Goal: Information Seeking & Learning: Find specific fact

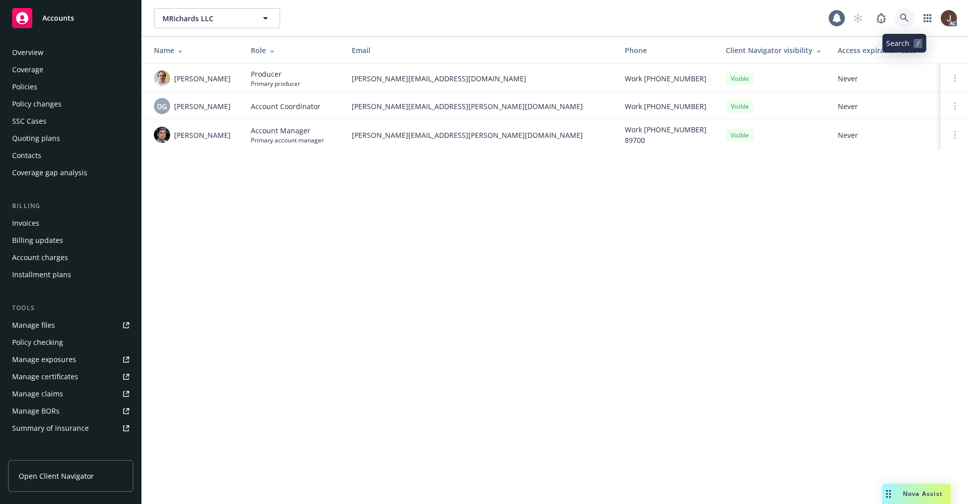
scroll to position [154, 0]
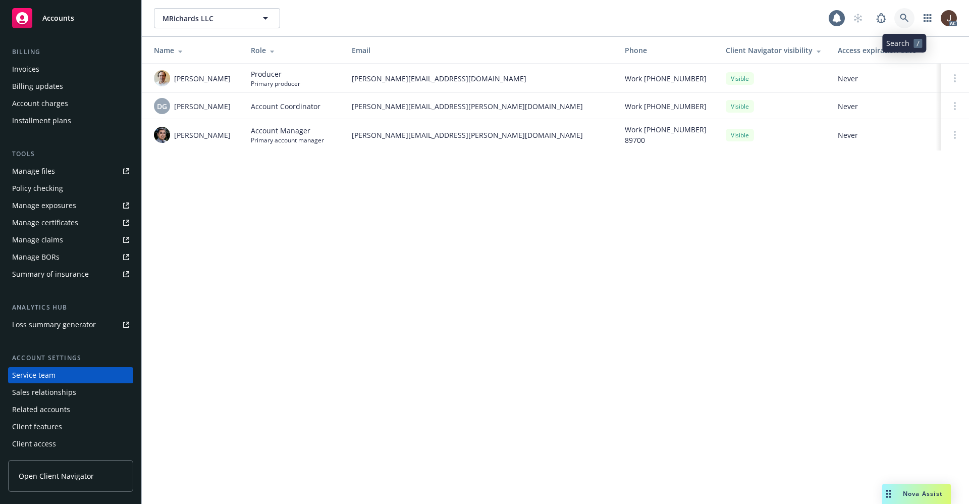
click at [912, 16] on link at bounding box center [904, 18] width 20 height 20
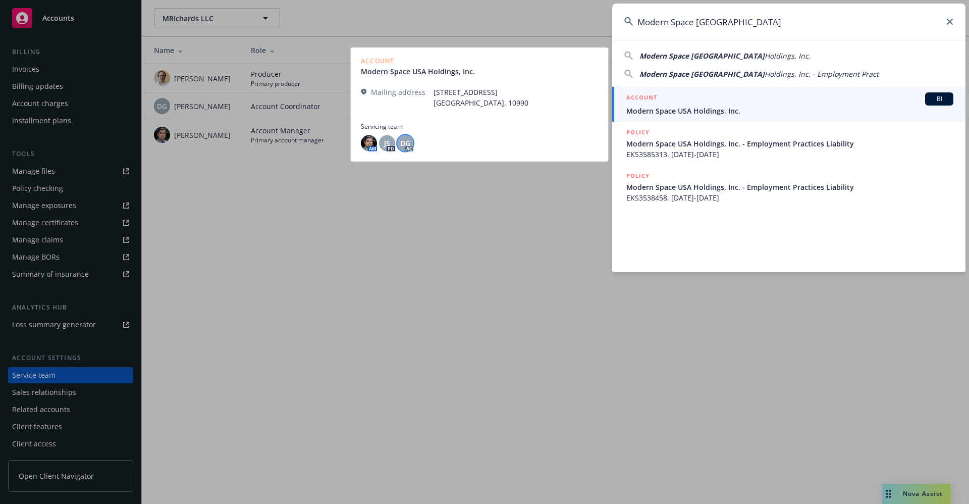
type input "Modern Space USA"
click at [408, 139] on span "DG" at bounding box center [405, 143] width 10 height 11
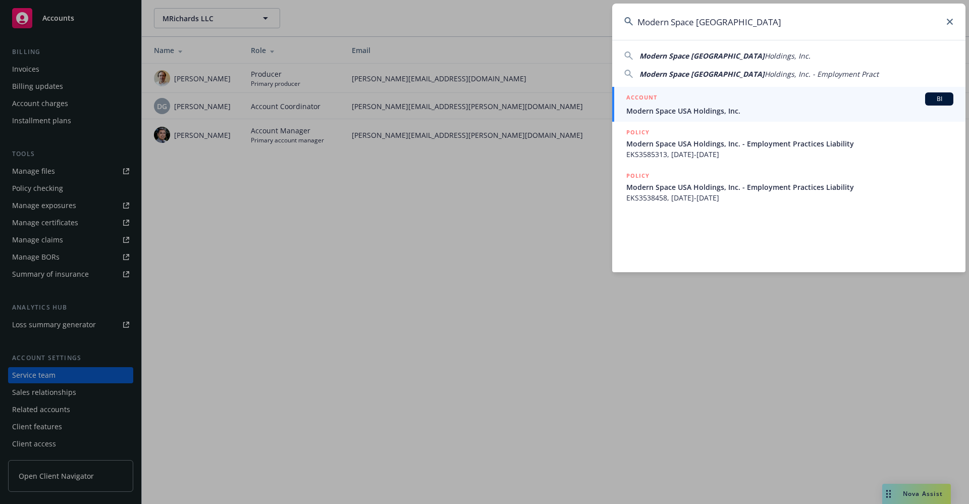
click at [951, 24] on icon at bounding box center [950, 22] width 6 height 6
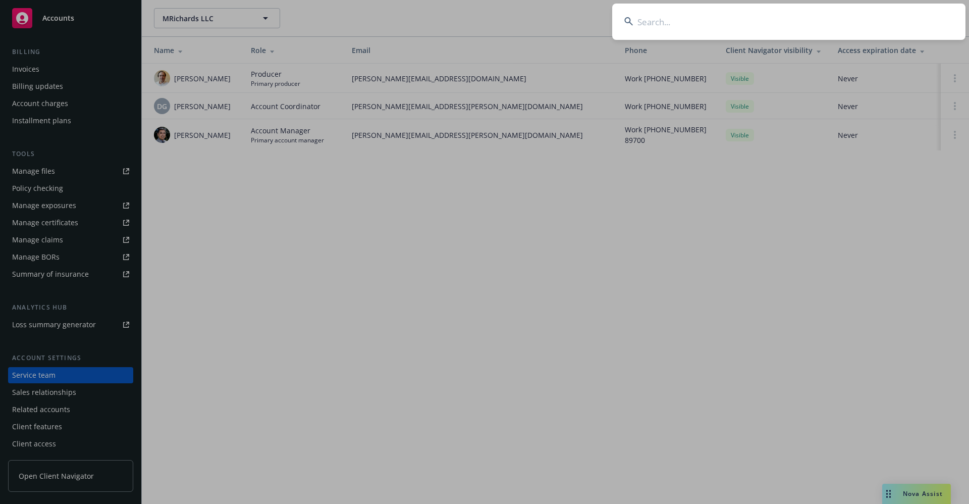
click at [683, 23] on input at bounding box center [788, 22] width 353 height 36
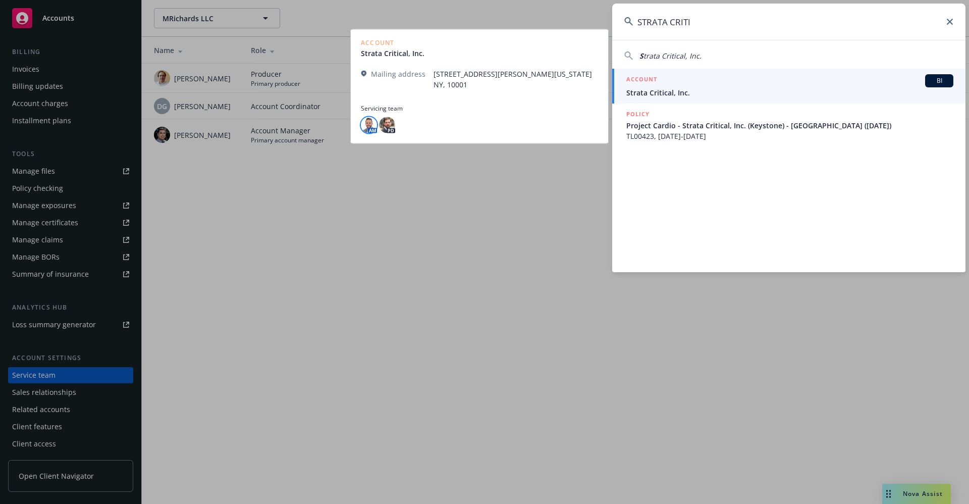
type input "STRATA CRITI"
click at [372, 120] on img at bounding box center [369, 125] width 16 height 16
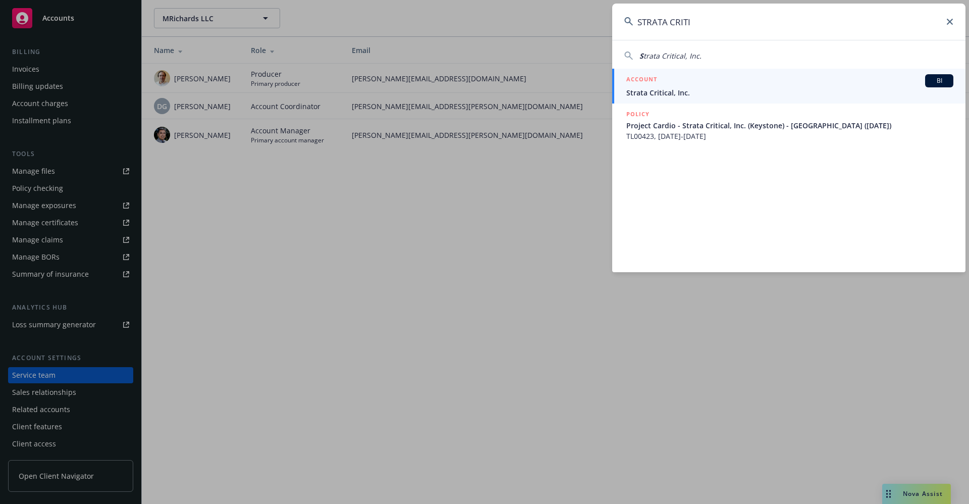
click at [660, 95] on span "Strata Critical, Inc." at bounding box center [789, 92] width 327 height 11
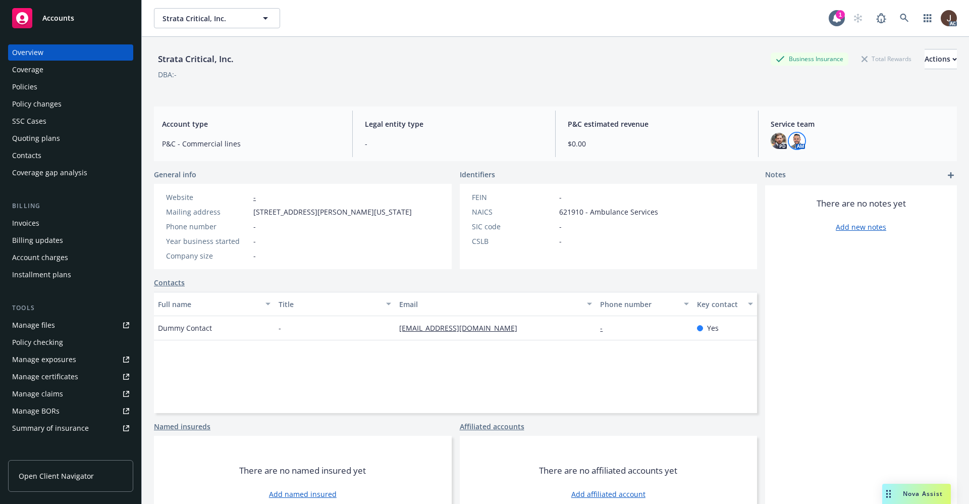
click at [789, 139] on img at bounding box center [797, 141] width 16 height 16
click at [620, 87] on div "Strata Critical, Inc. Business Insurance Total Rewards Actions DBA: -" at bounding box center [555, 69] width 803 height 41
click at [485, 65] on div "Strata Critical, Inc. Business Insurance Total Rewards Actions" at bounding box center [555, 59] width 803 height 20
click at [33, 139] on div "Quoting plans" at bounding box center [36, 138] width 48 height 16
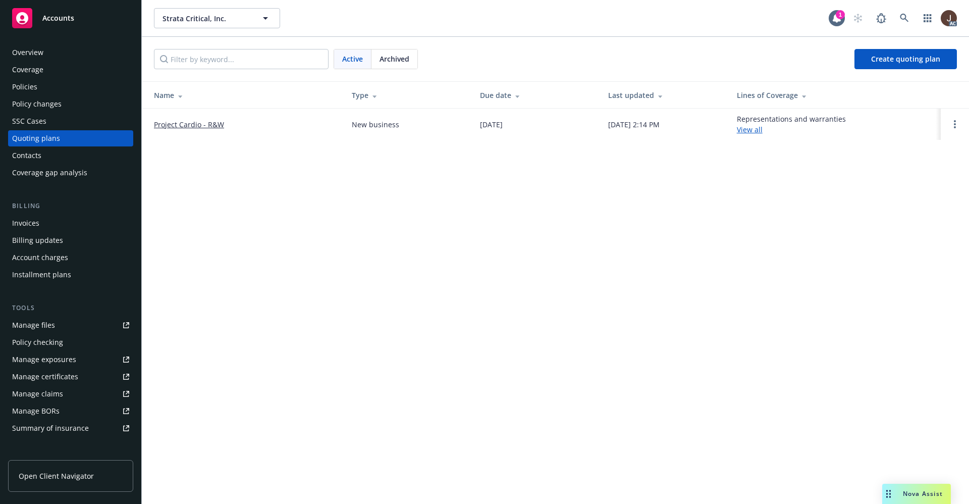
click at [408, 237] on div "Strata Critical, Inc. Strata Critical, Inc. 1 AC Active Archived Create quoting…" at bounding box center [555, 252] width 827 height 504
click at [33, 327] on div "Manage files" at bounding box center [33, 325] width 43 height 16
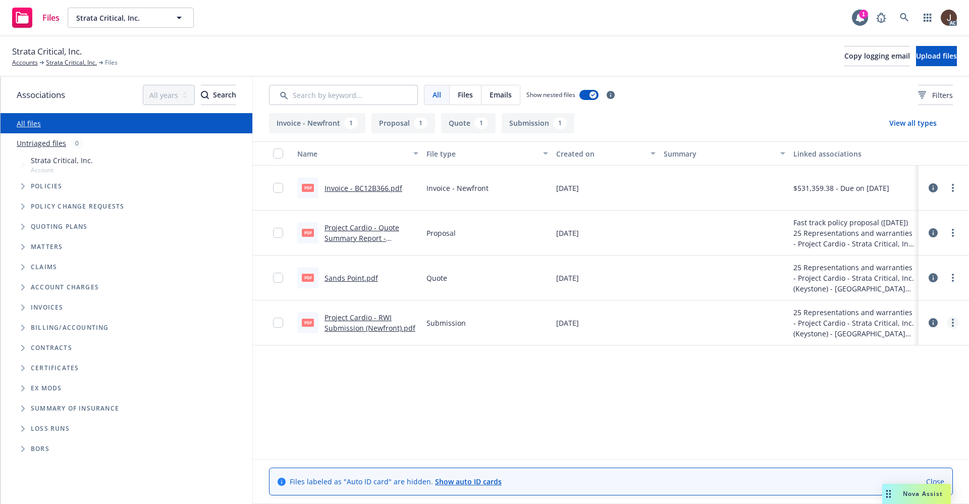
click at [955, 321] on link "more" at bounding box center [953, 322] width 12 height 12
click at [748, 400] on div "Name File type Created on Summary Linked associations pdf Invoice - BC12B366.pd…" at bounding box center [611, 299] width 716 height 317
click at [933, 319] on icon at bounding box center [933, 322] width 9 height 9
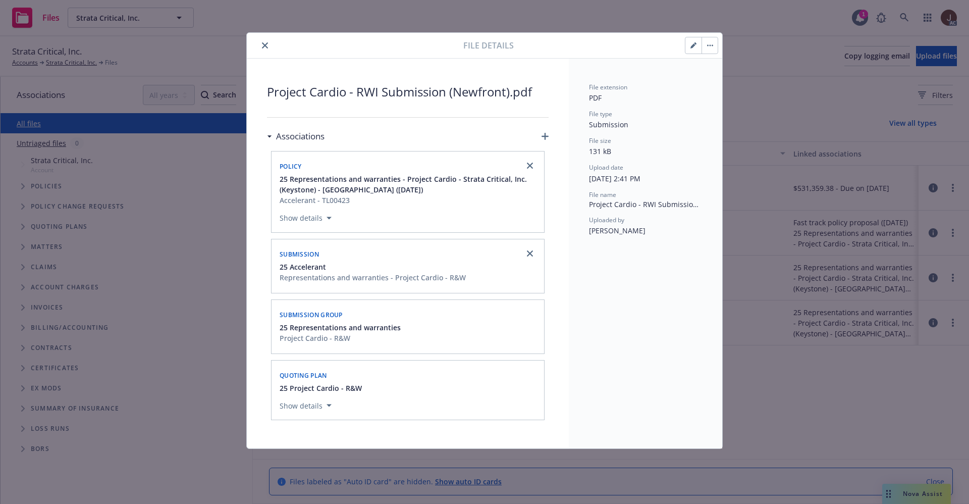
click at [647, 303] on div "File extension PDF File type Submission File size 131 kB Upload date [DATE] 2:4…" at bounding box center [645, 254] width 153 height 390
click at [264, 43] on icon "close" at bounding box center [265, 45] width 6 height 6
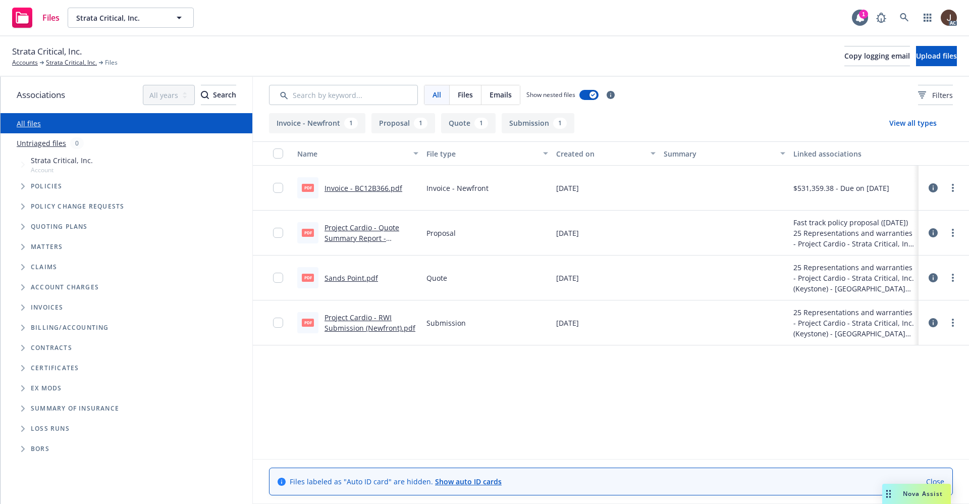
click at [935, 186] on icon at bounding box center [933, 187] width 9 height 9
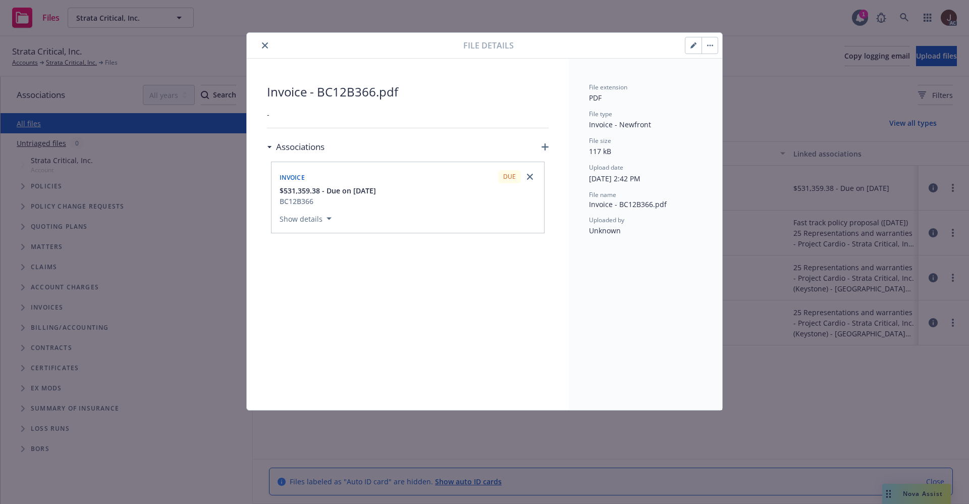
click at [267, 46] on icon "close" at bounding box center [265, 45] width 6 height 6
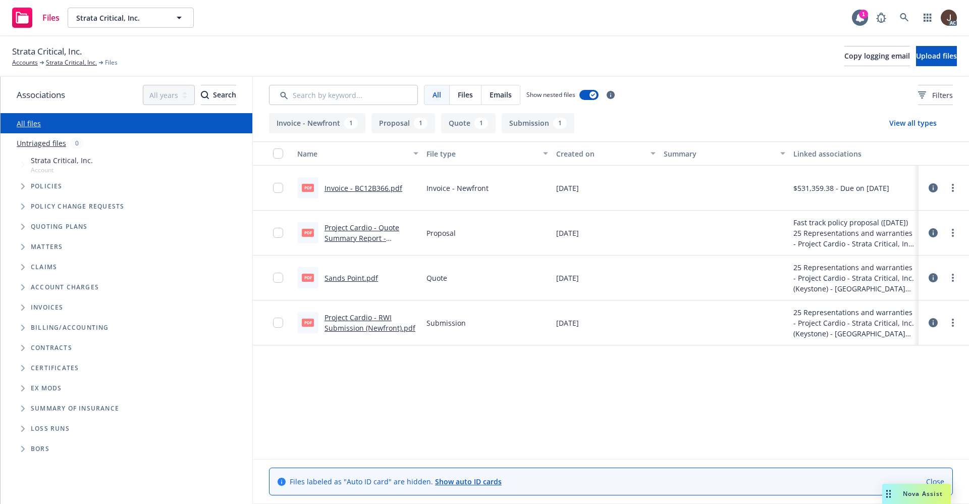
click at [939, 232] on div at bounding box center [944, 233] width 30 height 20
click at [933, 232] on icon at bounding box center [933, 232] width 9 height 9
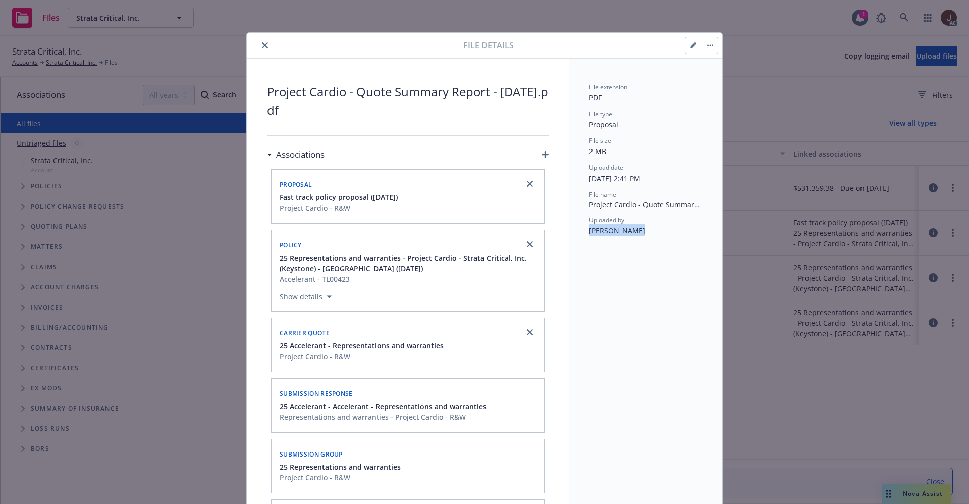
drag, startPoint x: 581, startPoint y: 237, endPoint x: 643, endPoint y: 237, distance: 62.1
click at [643, 237] on div "File extension PDF File type Proposal File size 2 MB Upload date [DATE] 2:41 PM…" at bounding box center [645, 353] width 153 height 589
copy span "[PERSON_NAME]"
click at [262, 46] on icon "close" at bounding box center [265, 45] width 6 height 6
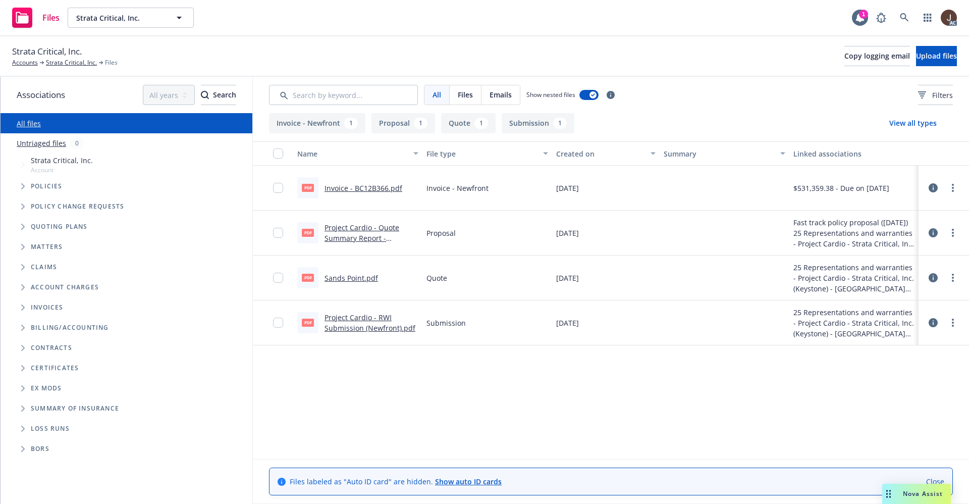
click at [258, 33] on div "Files Strata Critical, Inc. Strata Critical, Inc. 1 AC" at bounding box center [484, 18] width 969 height 36
